Goal: Information Seeking & Learning: Compare options

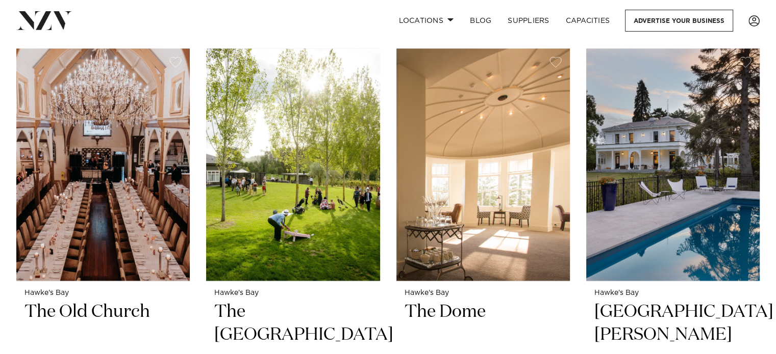
scroll to position [1275, 0]
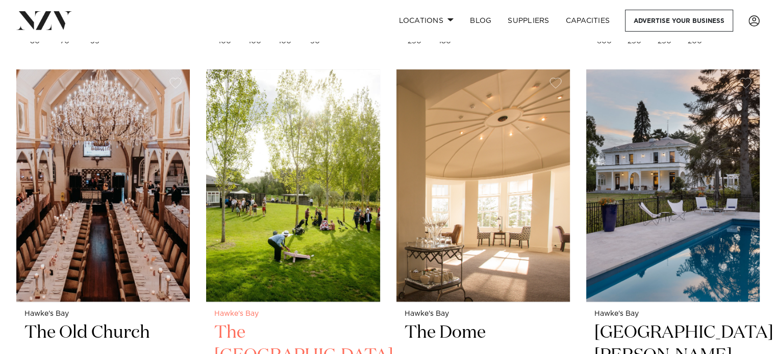
click at [366, 248] on img at bounding box center [292, 185] width 173 height 233
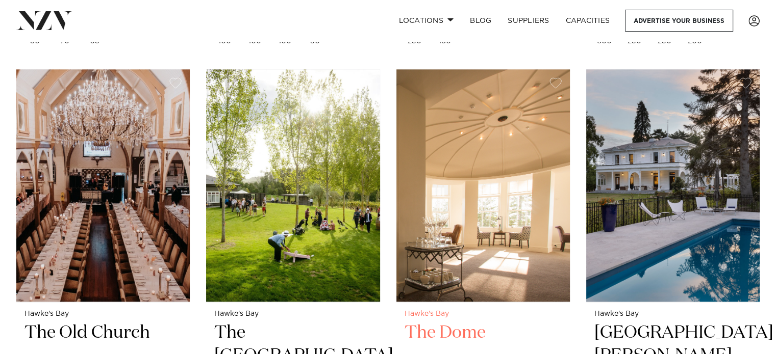
click at [467, 213] on img at bounding box center [482, 185] width 173 height 233
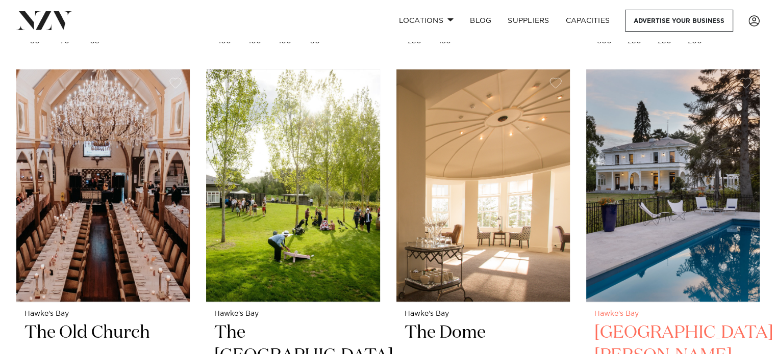
click at [665, 196] on img at bounding box center [672, 185] width 173 height 233
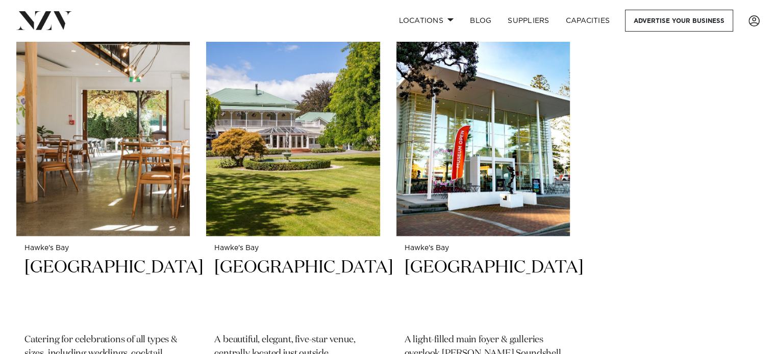
scroll to position [1799, 0]
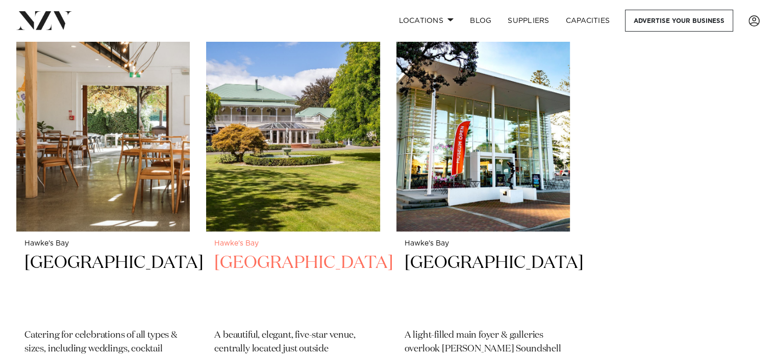
click at [331, 167] on img at bounding box center [292, 114] width 173 height 233
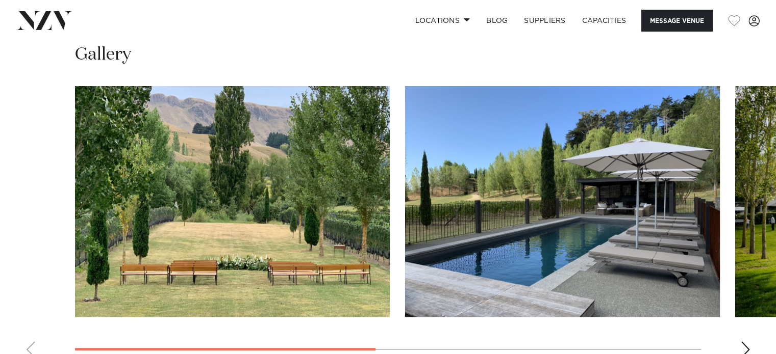
scroll to position [747, 0]
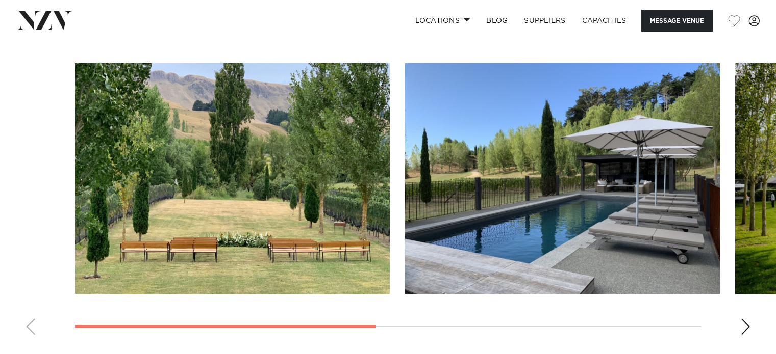
click at [745, 323] on div "Next slide" at bounding box center [745, 327] width 10 height 16
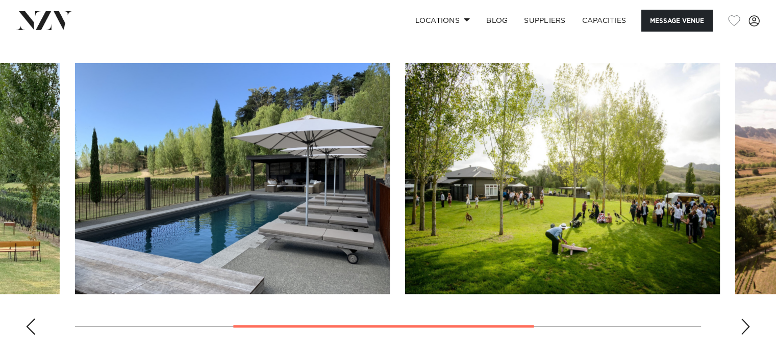
click at [745, 324] on div "Next slide" at bounding box center [745, 327] width 10 height 16
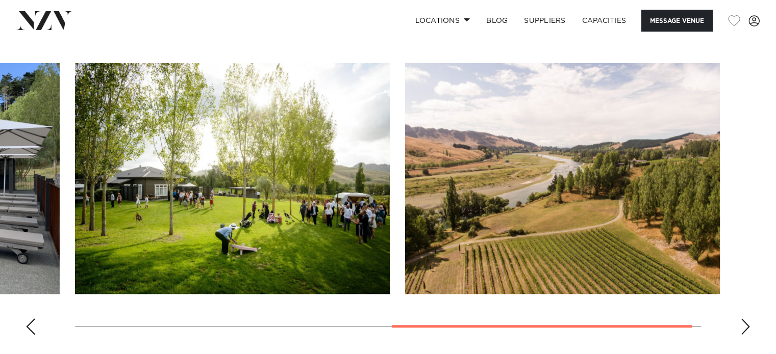
click at [745, 324] on div "Next slide" at bounding box center [745, 327] width 10 height 16
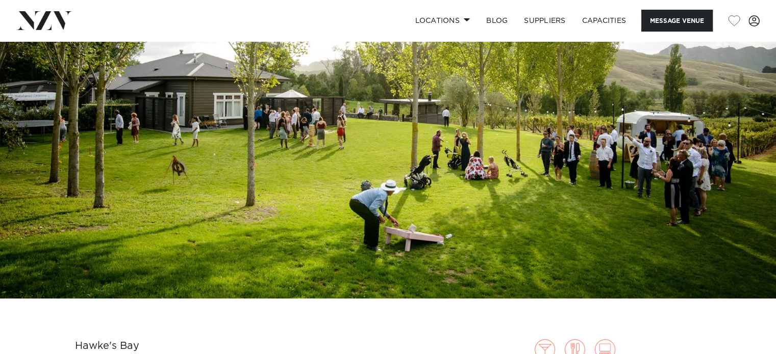
scroll to position [100, 0]
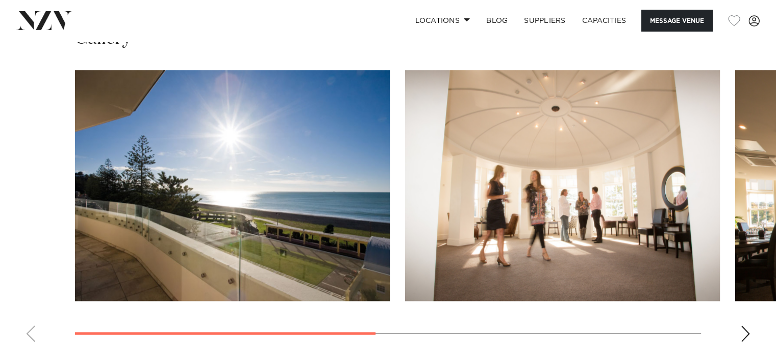
scroll to position [815, 0]
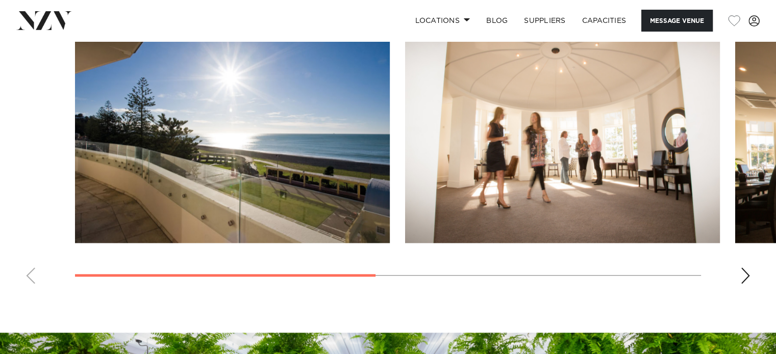
click at [751, 277] on swiper-container at bounding box center [388, 152] width 776 height 280
click at [746, 277] on div "Next slide" at bounding box center [745, 276] width 10 height 16
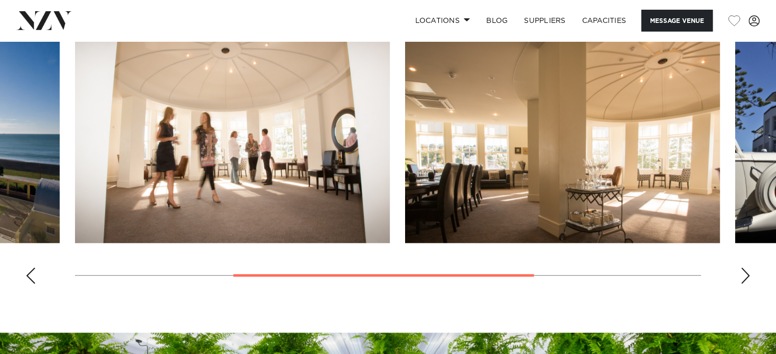
click at [746, 277] on div "Next slide" at bounding box center [745, 276] width 10 height 16
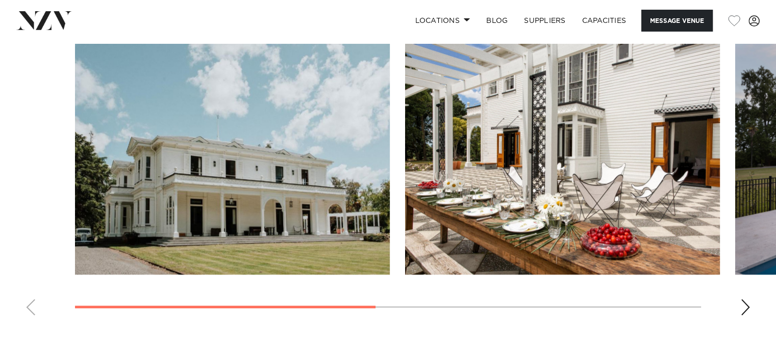
scroll to position [779, 0]
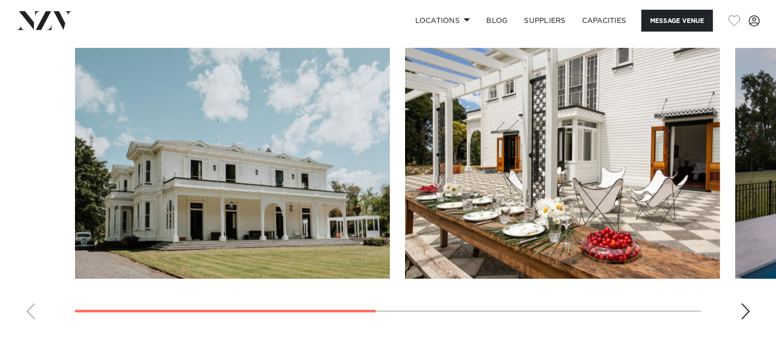
click at [745, 307] on div "Next slide" at bounding box center [745, 311] width 10 height 16
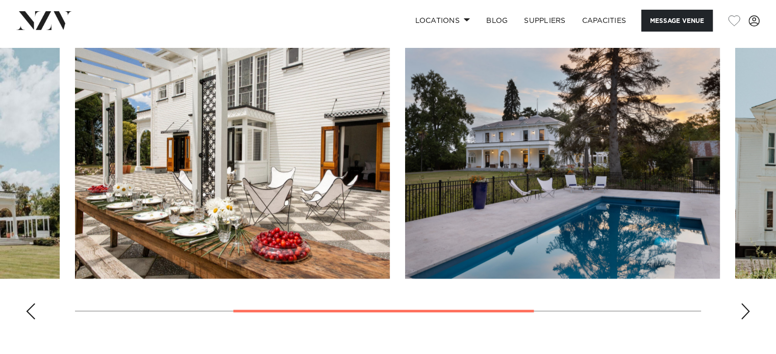
click at [745, 307] on div "Next slide" at bounding box center [745, 311] width 10 height 16
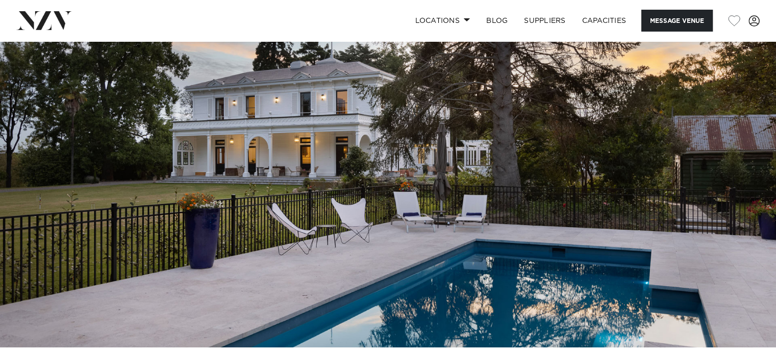
scroll to position [0, 0]
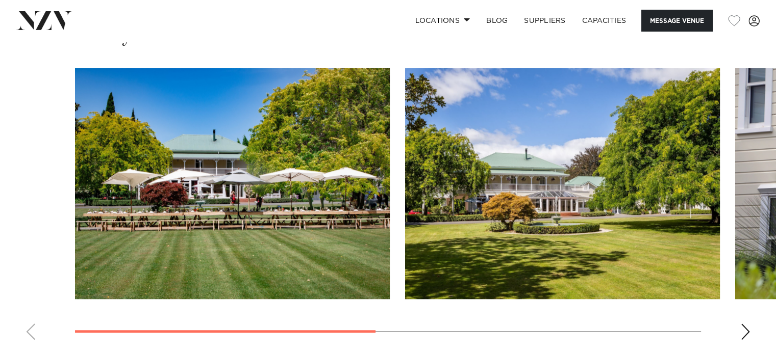
scroll to position [773, 0]
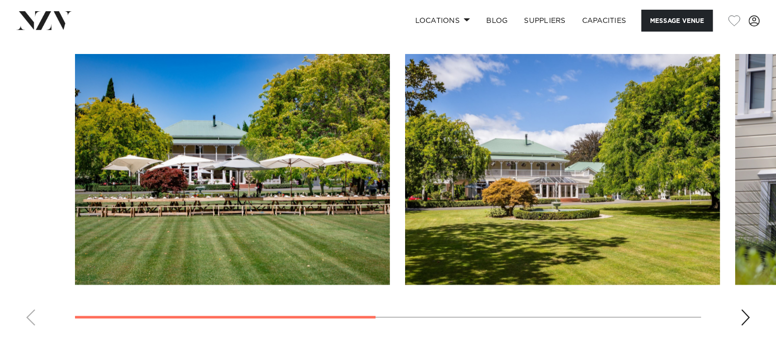
click at [745, 318] on div "Next slide" at bounding box center [745, 318] width 10 height 16
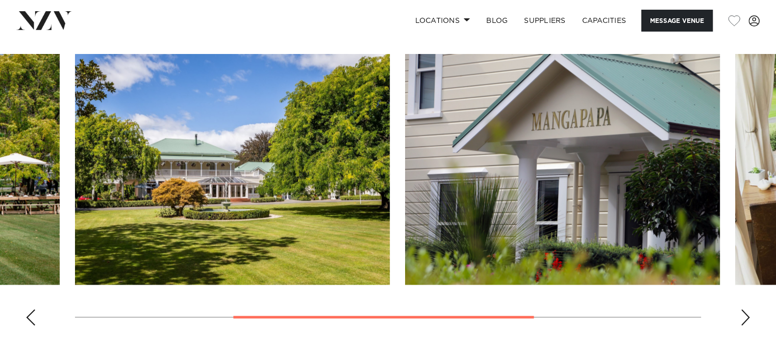
click at [745, 318] on div "Next slide" at bounding box center [745, 318] width 10 height 16
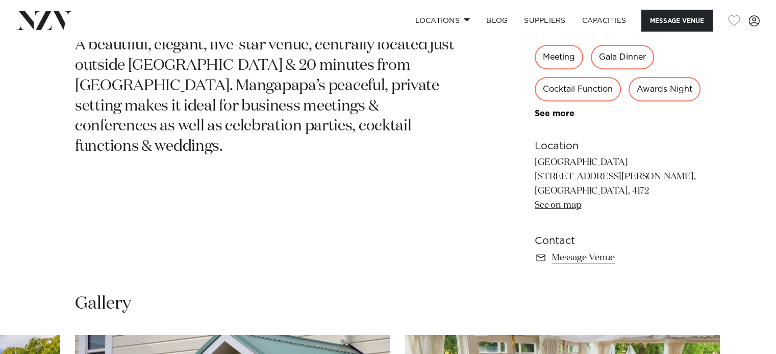
scroll to position [494, 0]
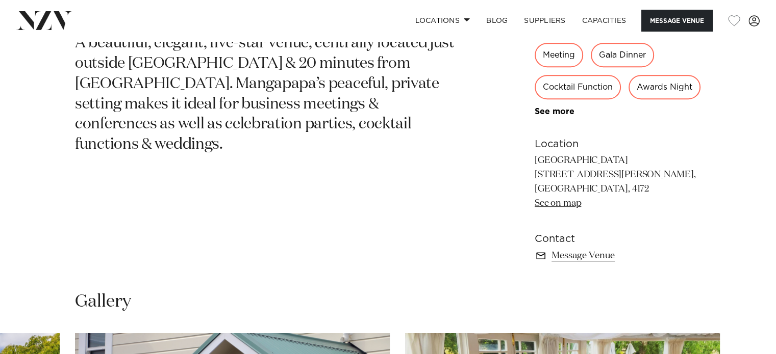
click at [602, 257] on link "Message Venue" at bounding box center [618, 256] width 166 height 14
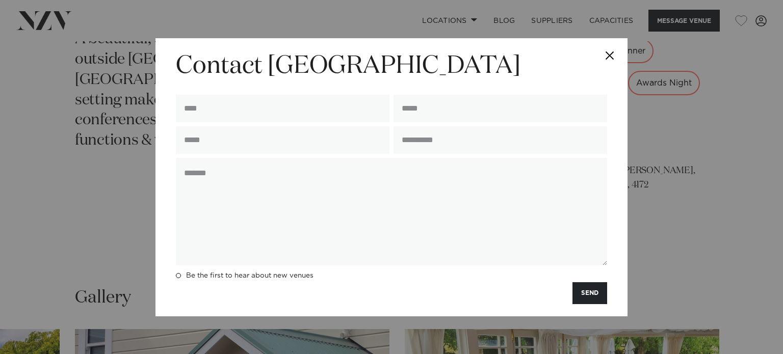
click at [618, 55] on button "Close" at bounding box center [610, 56] width 36 height 36
